Goal: Transaction & Acquisition: Download file/media

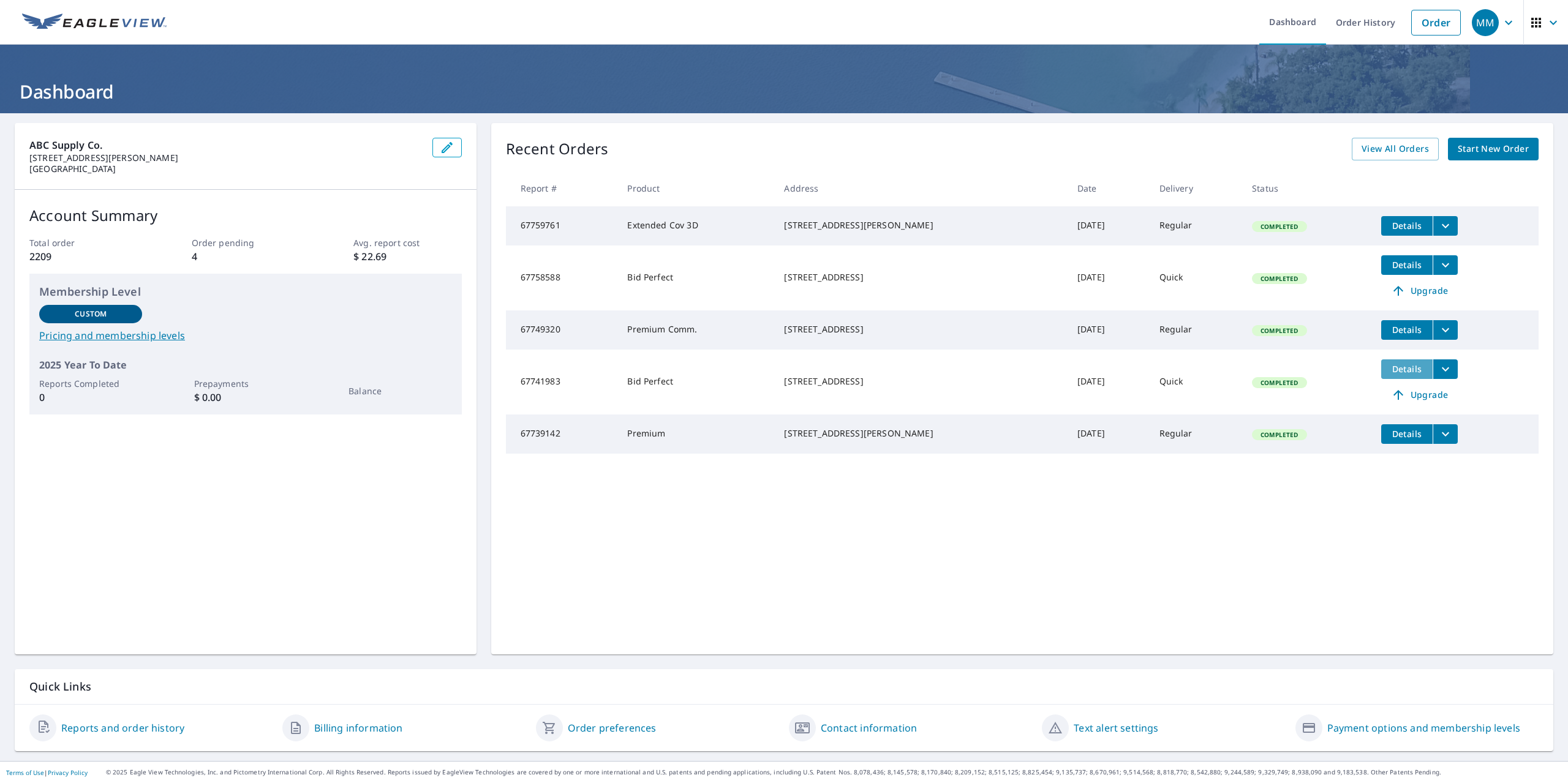
click at [1395, 375] on span "Details" at bounding box center [1407, 369] width 37 height 12
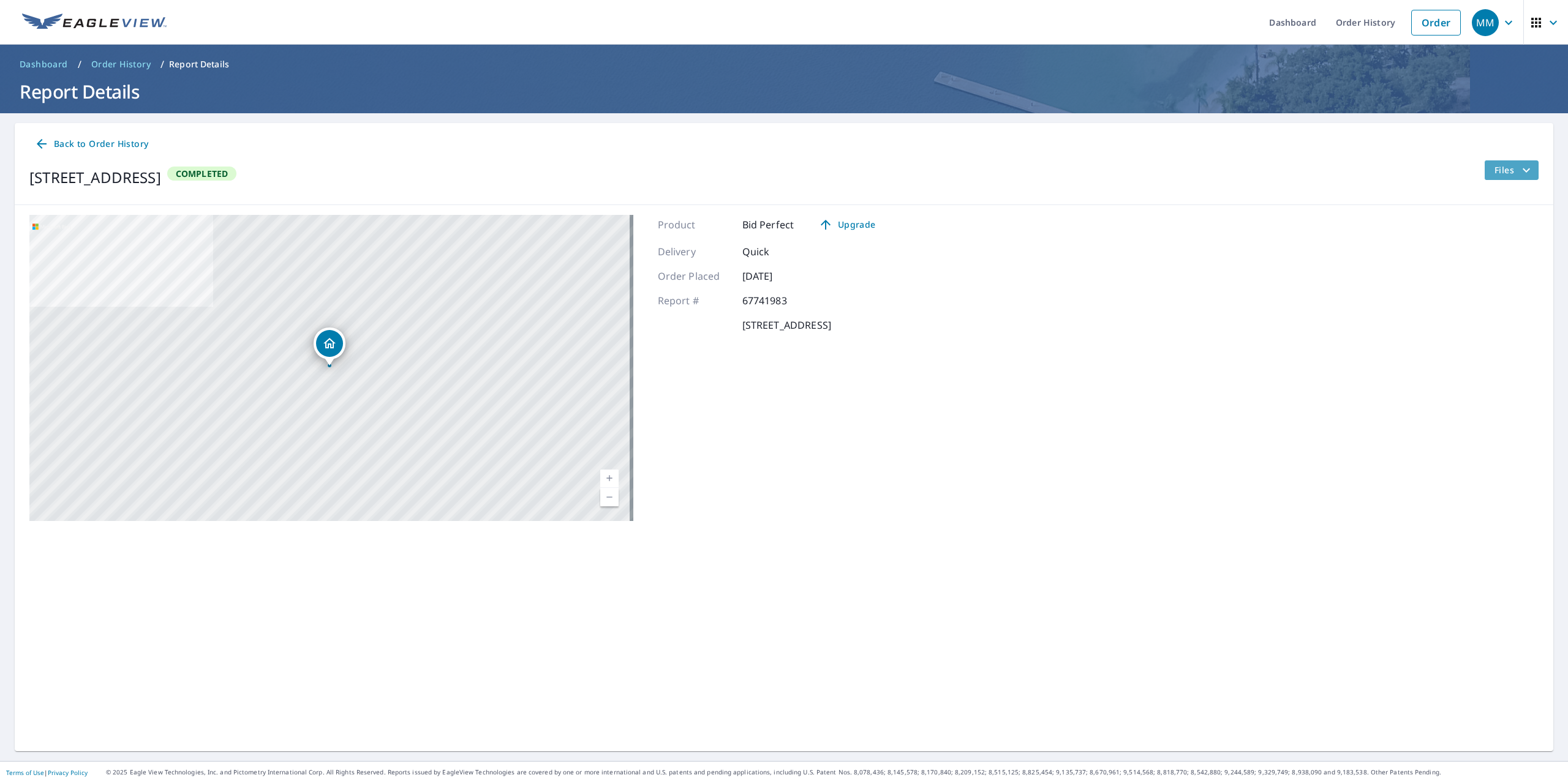
click at [1497, 175] on span "Files" at bounding box center [1514, 170] width 39 height 15
click at [1320, 259] on input "Bid Perfect Report" at bounding box center [1317, 257] width 26 height 26
checkbox input "true"
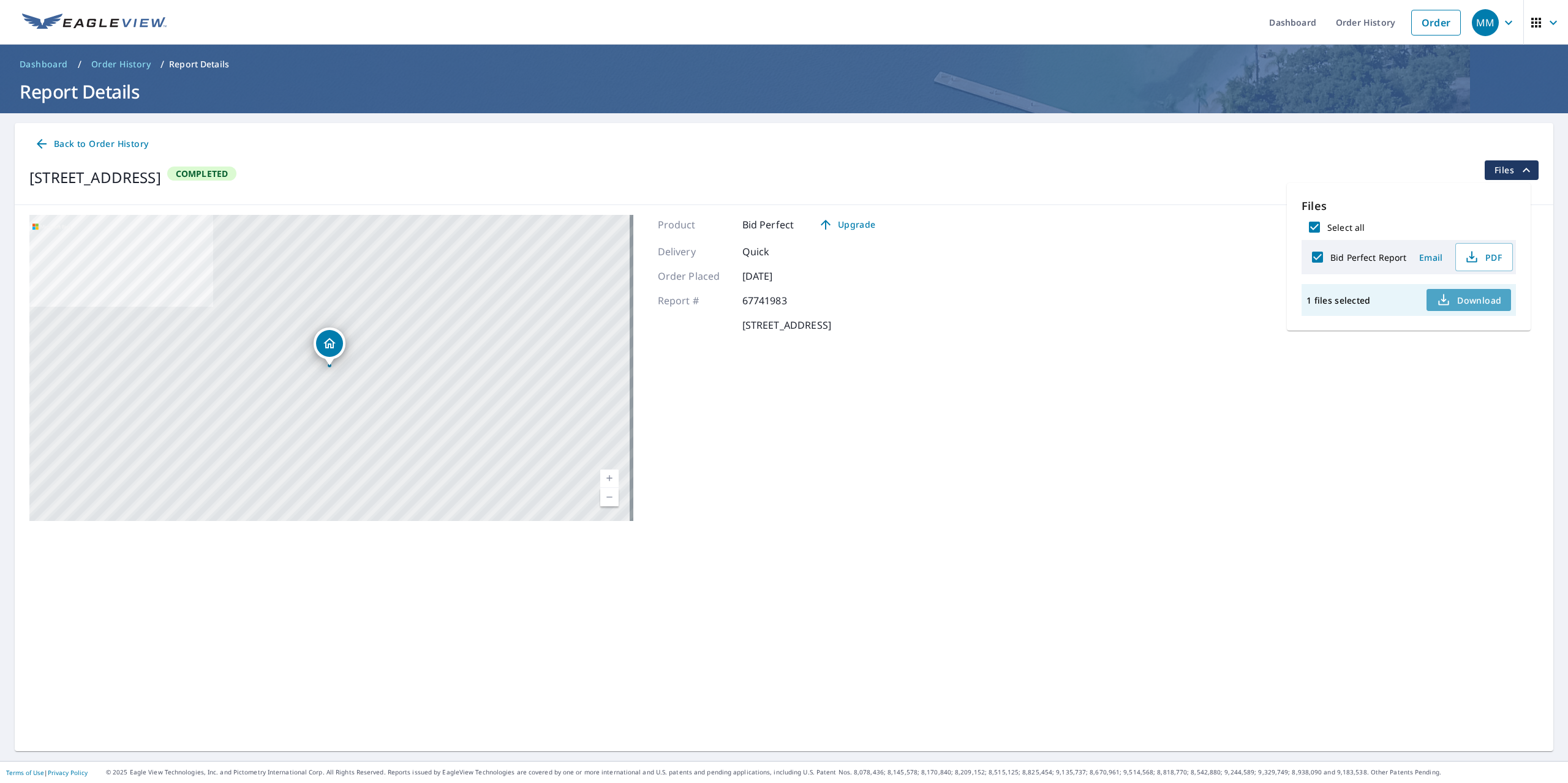
click at [1468, 297] on span "Download" at bounding box center [1469, 300] width 65 height 15
click at [48, 140] on icon at bounding box center [42, 144] width 15 height 15
